Goal: Transaction & Acquisition: Book appointment/travel/reservation

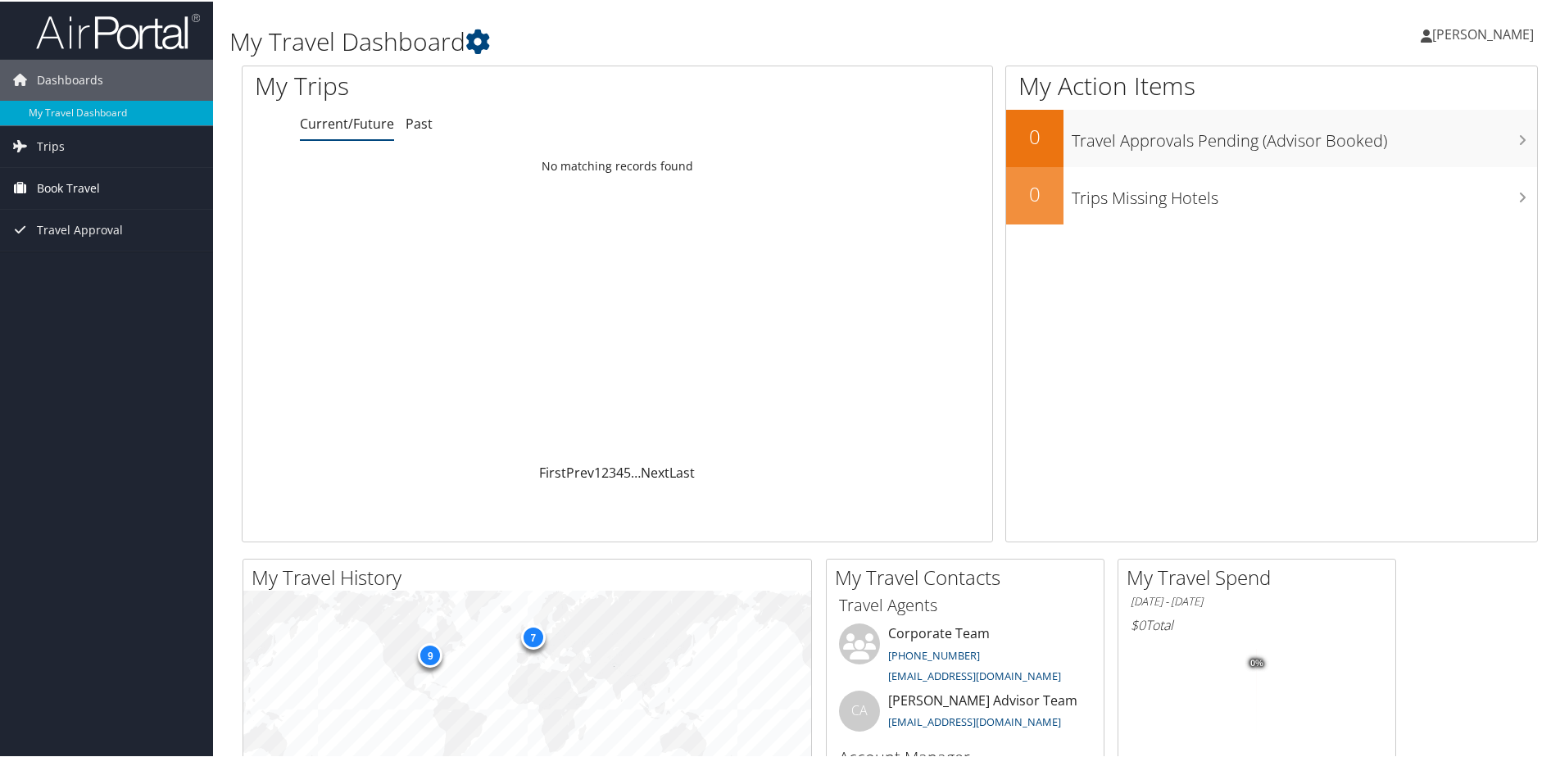
click at [50, 184] on span "Book Travel" at bounding box center [68, 186] width 63 height 41
click at [84, 267] on link "Book/Manage Online Trips" at bounding box center [106, 269] width 213 height 25
